Goal: Find specific fact

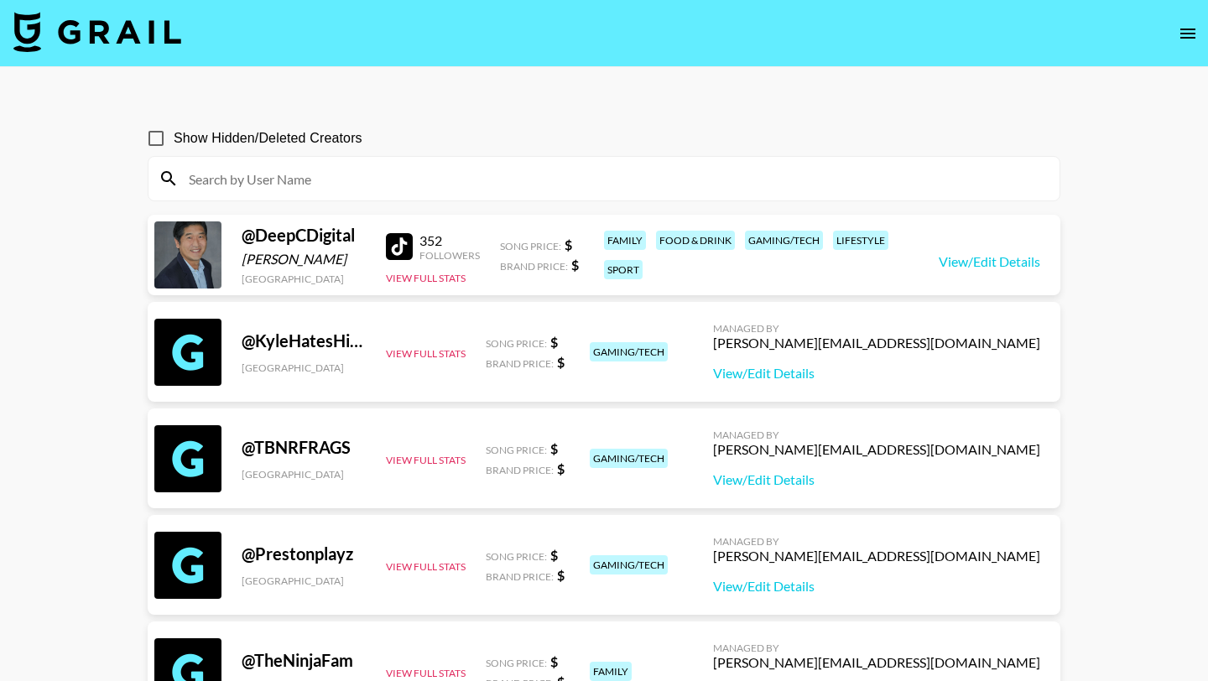
click at [559, 173] on input at bounding box center [614, 178] width 871 height 27
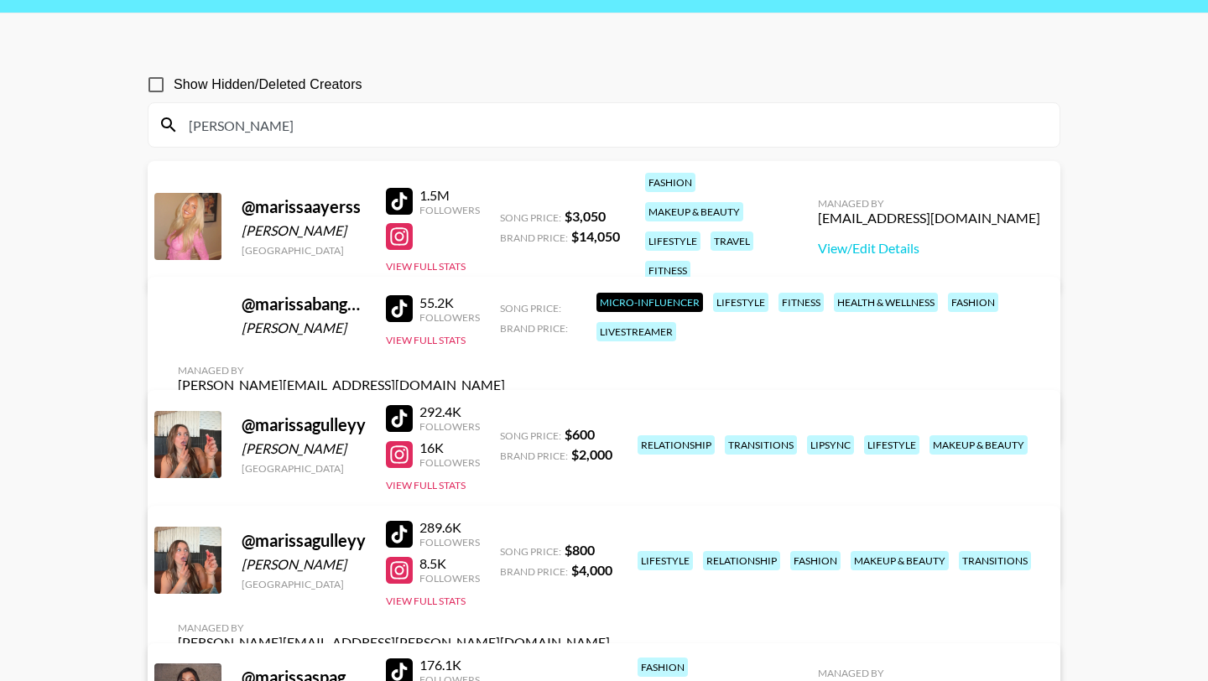
scroll to position [66, 0]
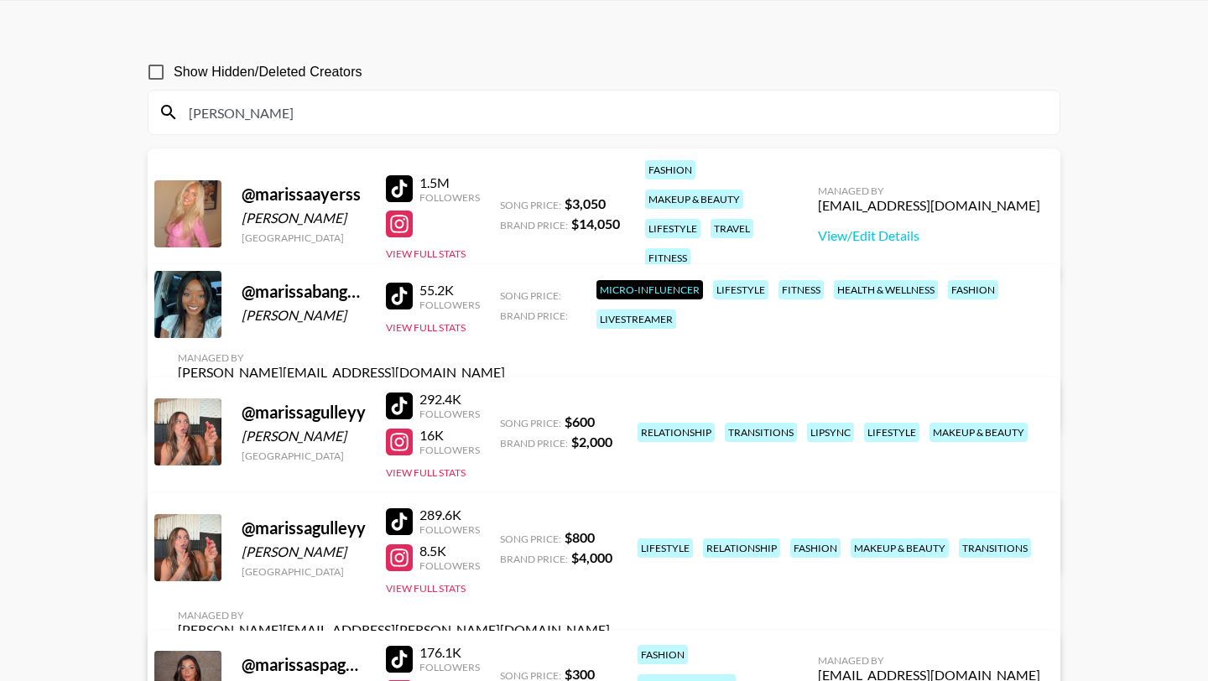
type input "[PERSON_NAME]"
click at [287, 531] on div "@ marissagulleyy" at bounding box center [304, 528] width 124 height 21
click at [288, 522] on div "@ marissagulleyy" at bounding box center [304, 528] width 124 height 21
click at [289, 522] on div "@ marissagulleyy" at bounding box center [304, 528] width 124 height 21
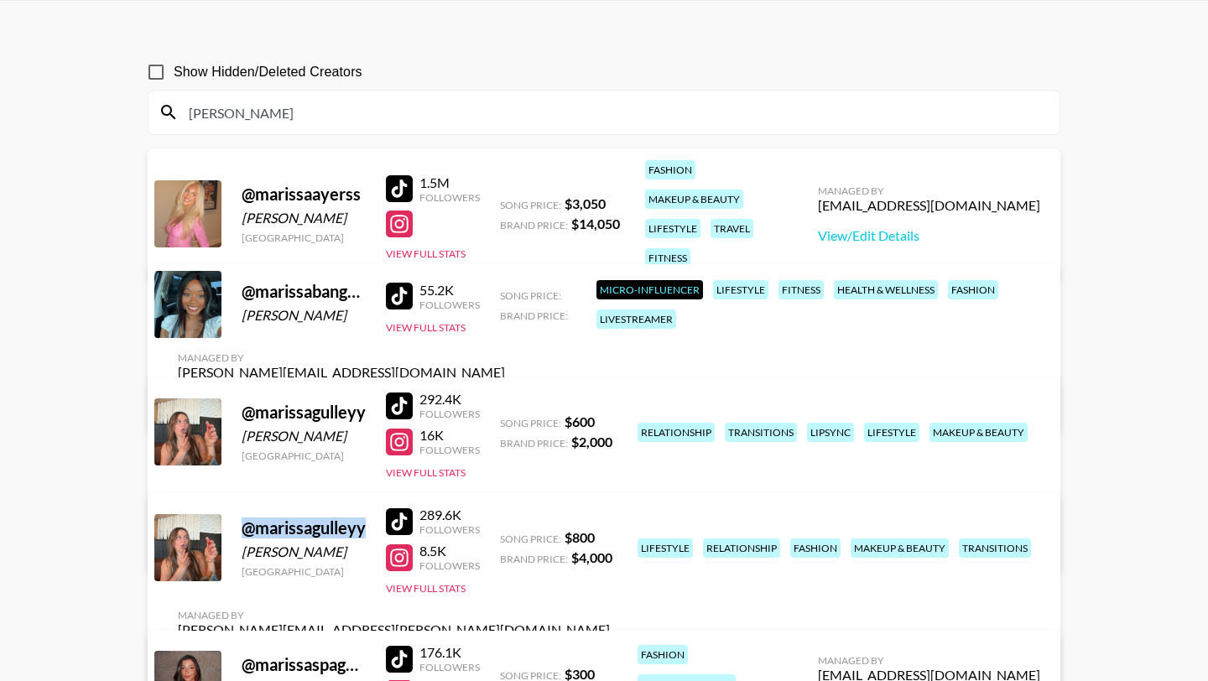
click at [289, 522] on div "@ marissagulleyy" at bounding box center [304, 528] width 124 height 21
copy div "@ marissagulleyy"
